Goal: Transaction & Acquisition: Download file/media

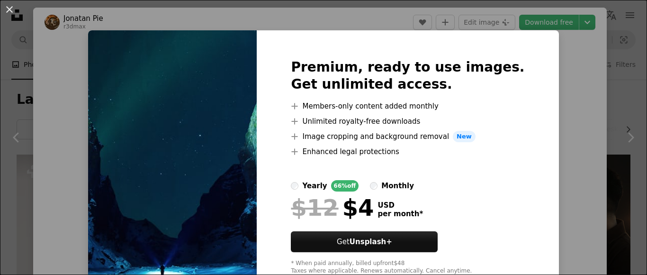
click at [328, 51] on div "Premium, ready to use images. Get unlimited access. A plus sign Members-only co…" at bounding box center [408, 166] width 302 height 273
click at [547, 22] on div "An X shape Premium, ready to use images. Get unlimited access. A plus sign Memb…" at bounding box center [323, 137] width 647 height 275
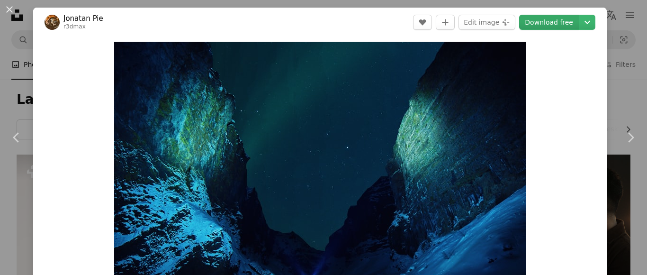
click at [562, 24] on link "Download free" at bounding box center [549, 22] width 60 height 15
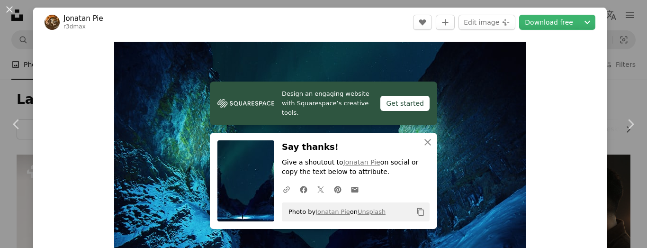
click at [290, 167] on p "Give a shoutout to [PERSON_NAME] on social or copy the text below to attribute." at bounding box center [356, 167] width 148 height 19
click at [410, 98] on link "Design an engaging website with Squarespace’s creative tools. Get started" at bounding box center [323, 103] width 227 height 44
